Goal: Manage account settings

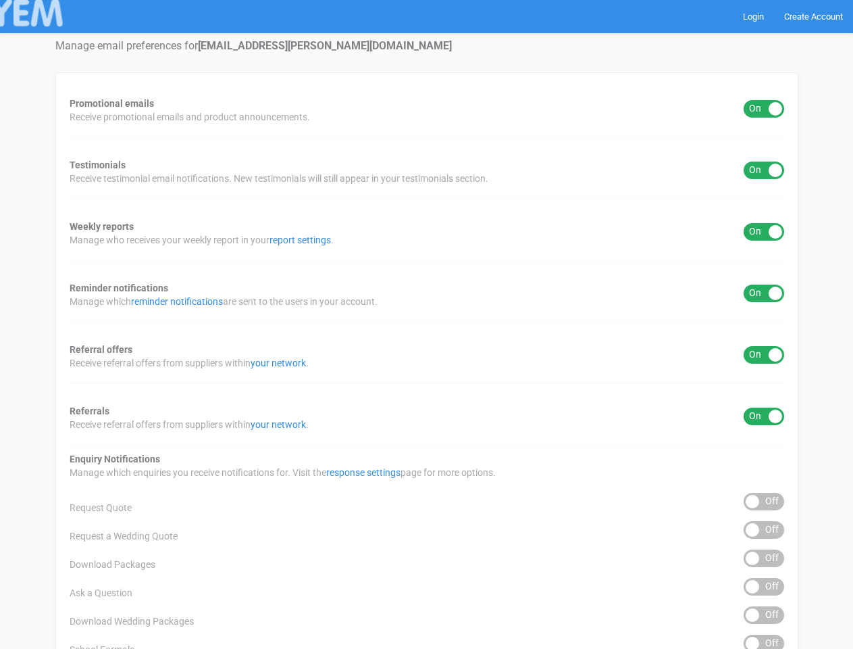
click at [426, 324] on div "Promotional emails ON OFF Receive promotional emails and product announcements.…" at bounding box center [426, 544] width 743 height 945
click at [764, 109] on div "ON OFF" at bounding box center [764, 109] width 41 height 18
click at [764, 170] on div "ON OFF" at bounding box center [764, 170] width 41 height 18
click at [764, 232] on div "ON OFF" at bounding box center [764, 232] width 41 height 18
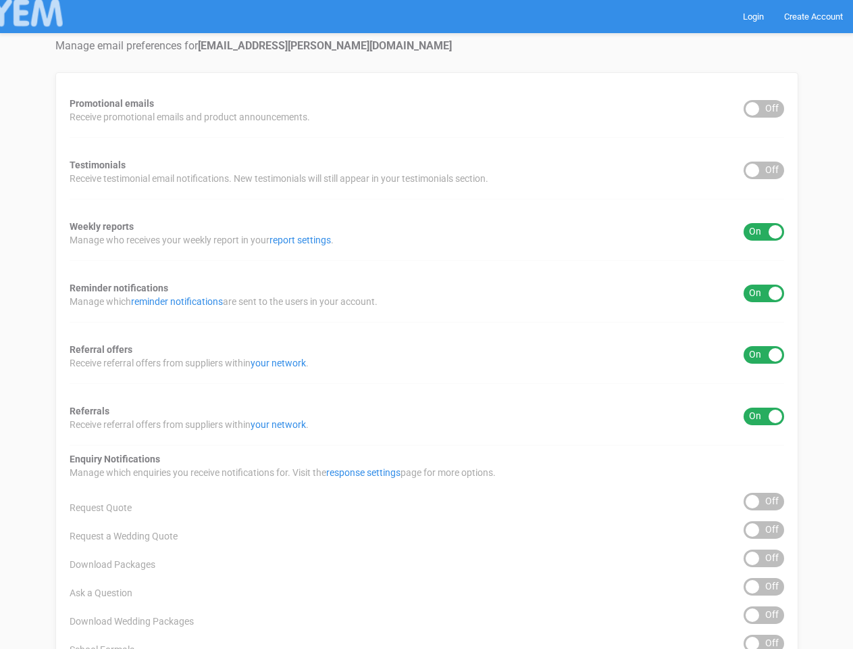
click at [764, 293] on div "ON OFF" at bounding box center [764, 293] width 41 height 18
click at [764, 355] on div "ON OFF" at bounding box center [764, 355] width 41 height 18
click at [764, 416] on div "ON OFF" at bounding box center [764, 416] width 41 height 18
click at [764, 501] on div "ON OFF" at bounding box center [764, 501] width 41 height 18
click at [764, 530] on div "ON OFF" at bounding box center [764, 530] width 41 height 18
